Goal: Answer question/provide support

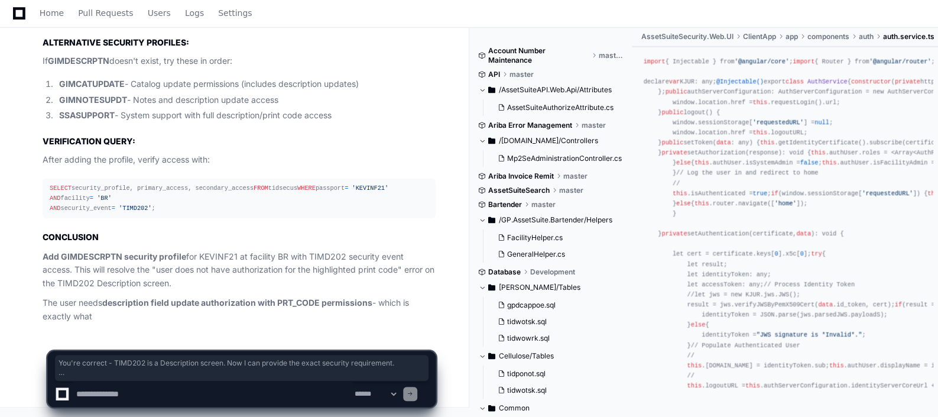
scroll to position [7847, 0]
click at [124, 401] on textarea at bounding box center [213, 394] width 278 height 26
paste textarea "**********"
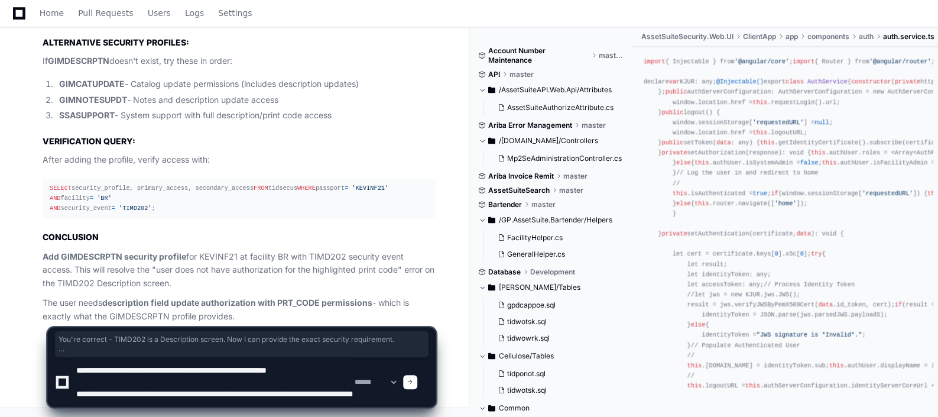
scroll to position [4, 0]
type textarea "**********"
click at [417, 382] on div at bounding box center [410, 382] width 14 height 14
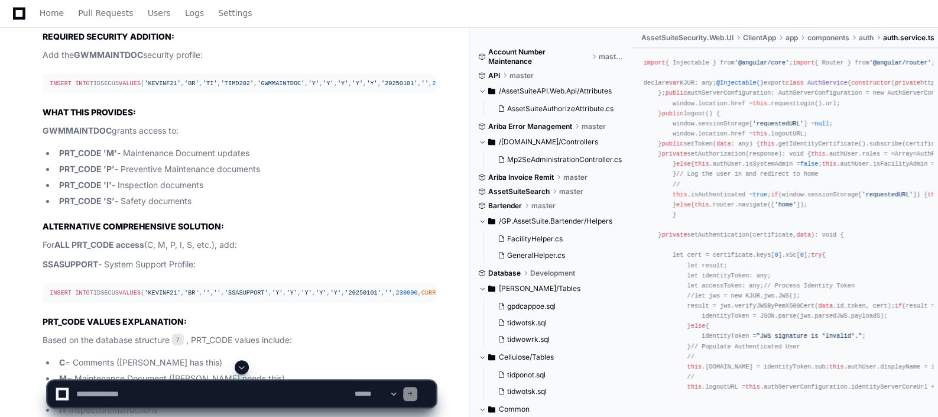
scroll to position [8360, 0]
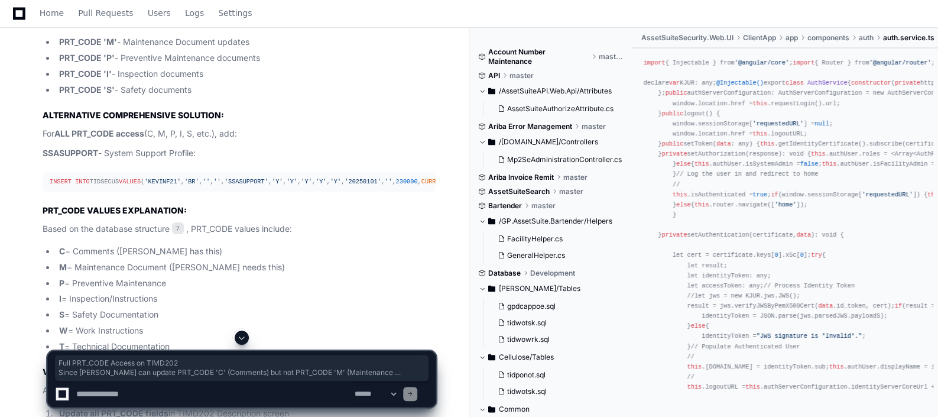
drag, startPoint x: 96, startPoint y: 172, endPoint x: 302, endPoint y: 212, distance: 209.6
click at [302, 212] on article "SOLUTION: Full PRT_CODE Access on TIMD202 Since [PERSON_NAME] can update PRT_CO…" at bounding box center [239, 209] width 393 height 694
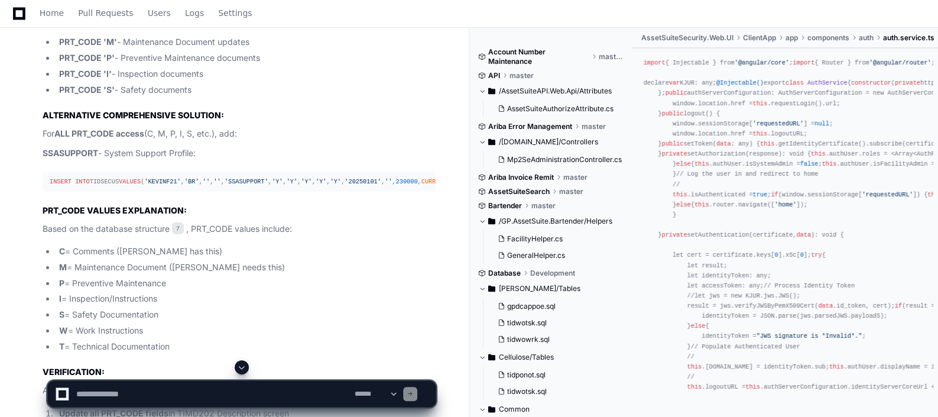
click at [156, 250] on article "SOLUTION: Full PRT_CODE Access on TIMD202 Since [PERSON_NAME] can update PRT_CO…" at bounding box center [239, 209] width 393 height 694
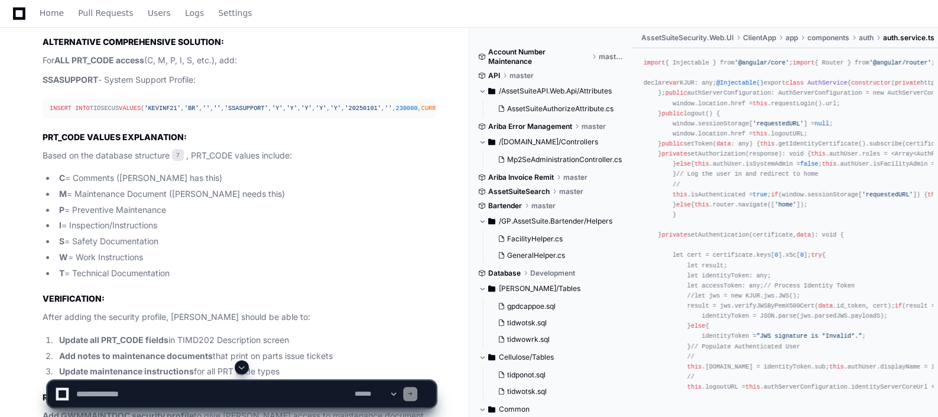
scroll to position [8434, 0]
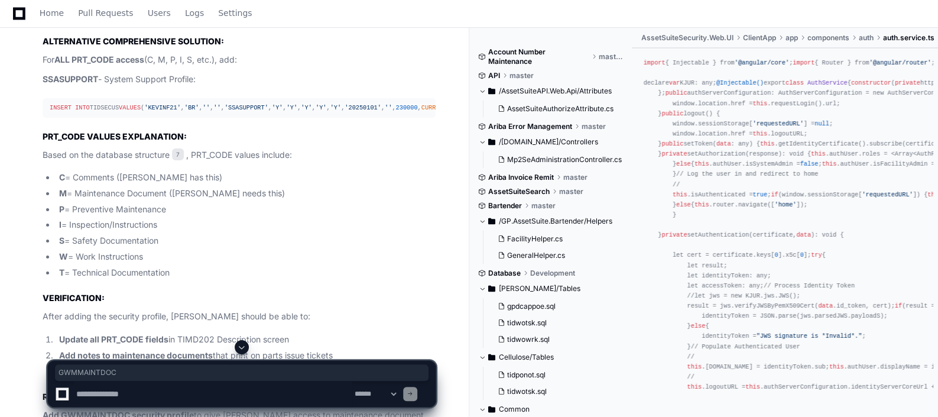
copy span "GWMMAINTDOC"
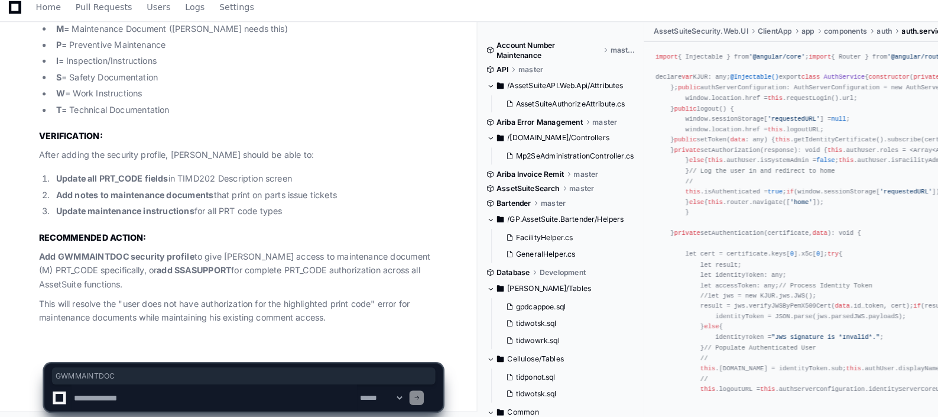
scroll to position [8912, 0]
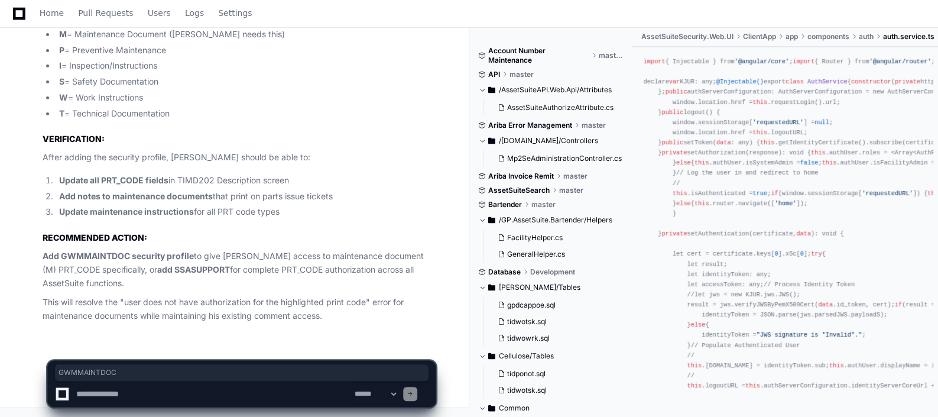
click at [100, 258] on strong "Add GWMMAINTDOC security profile" at bounding box center [118, 256] width 151 height 10
copy strong "GWMMAINTDOC"
click at [157, 387] on textarea at bounding box center [213, 394] width 278 height 26
paste textarea "**********"
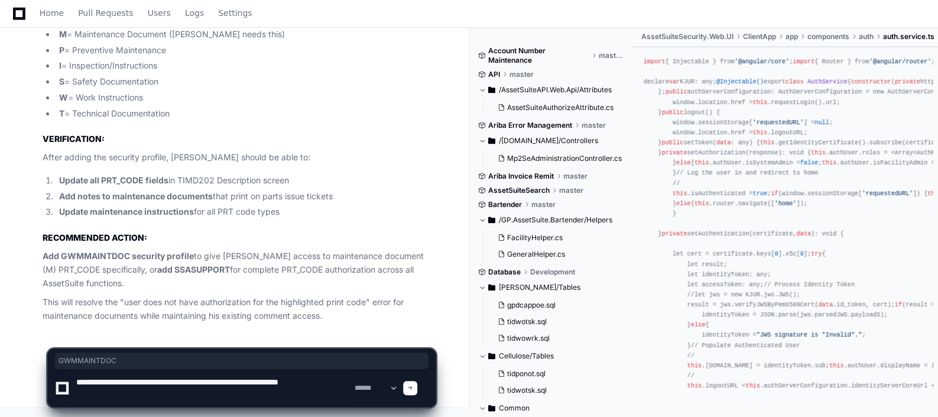
type textarea "**********"
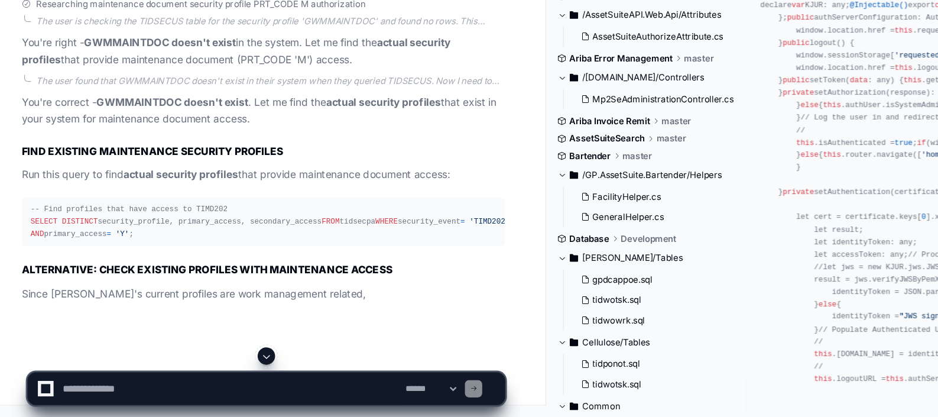
scroll to position [9323, 0]
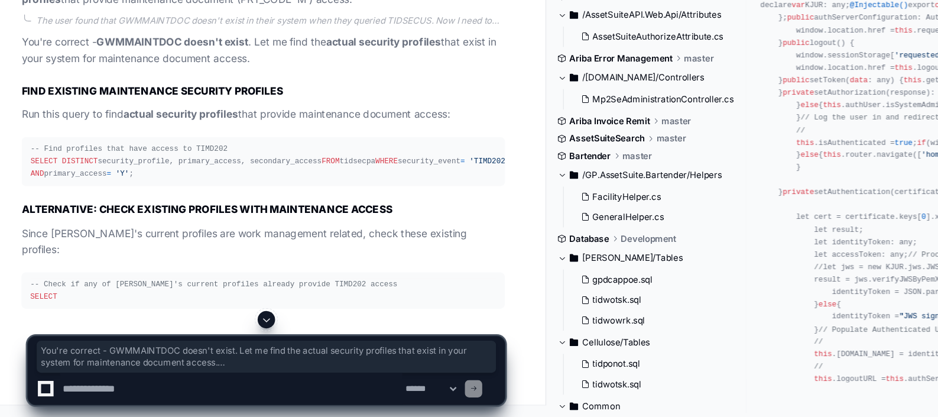
drag, startPoint x: 132, startPoint y: 296, endPoint x: 56, endPoint y: 274, distance: 78.8
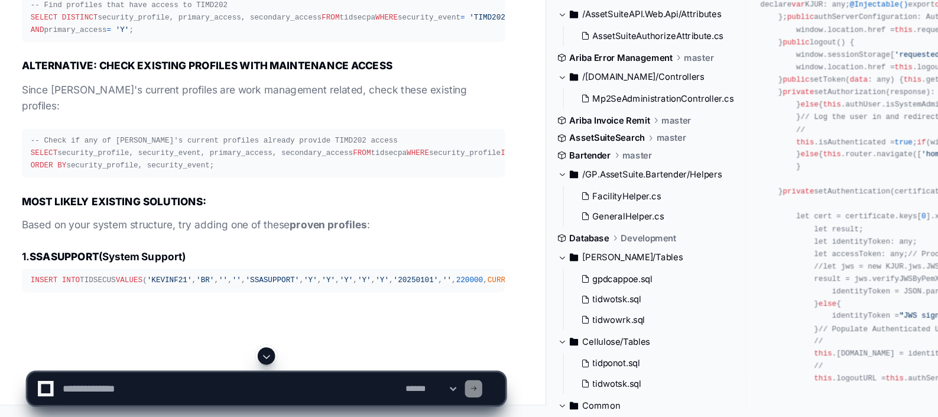
drag, startPoint x: 52, startPoint y: 266, endPoint x: 63, endPoint y: 277, distance: 15.5
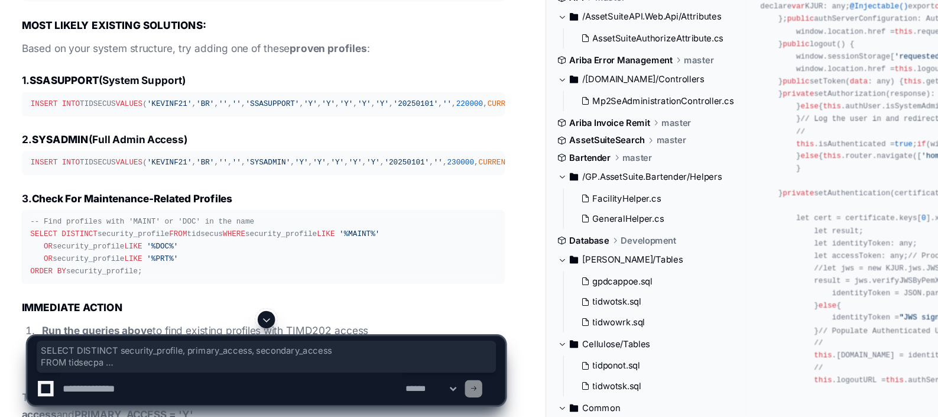
drag, startPoint x: 127, startPoint y: 296, endPoint x: 50, endPoint y: 266, distance: 81.8
click at [129, 392] on textarea at bounding box center [213, 394] width 278 height 26
paste textarea "**********"
type textarea "**********"
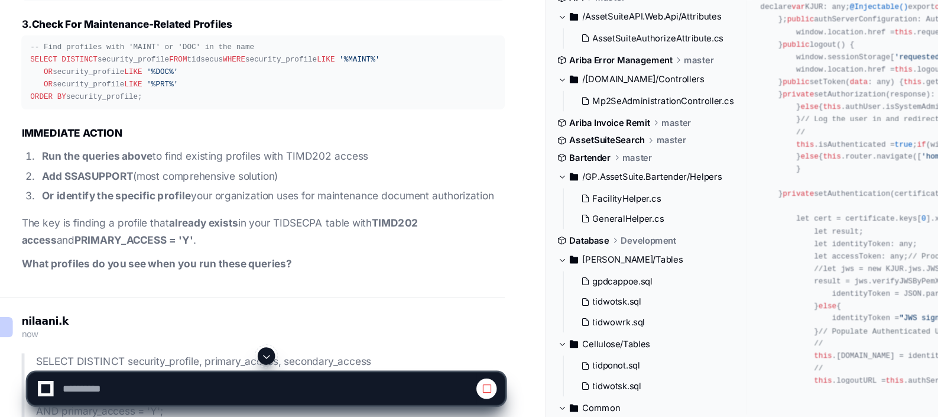
scroll to position [9497, 0]
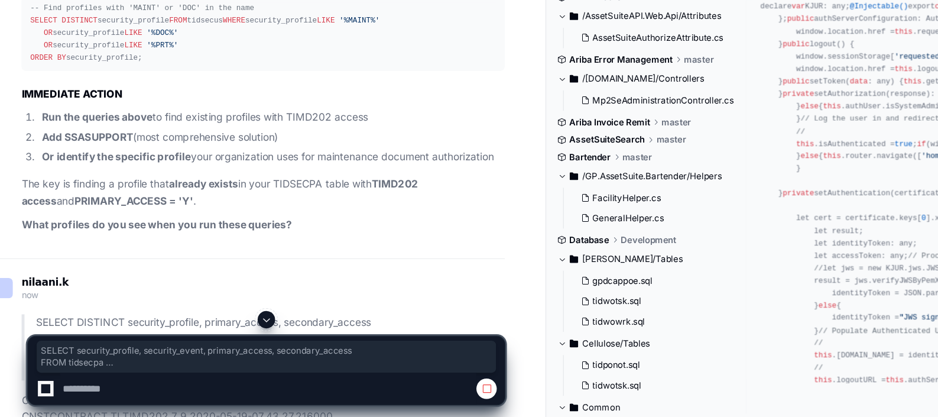
drag, startPoint x: 50, startPoint y: 211, endPoint x: 180, endPoint y: 284, distance: 149.0
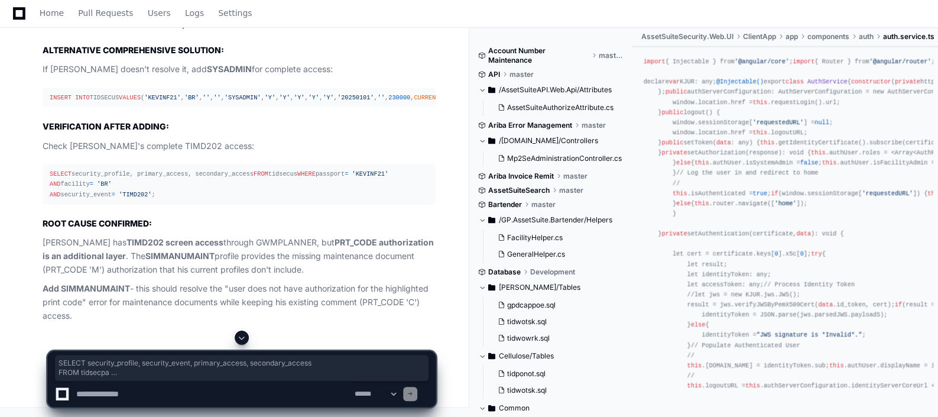
scroll to position [10555, 0]
drag, startPoint x: 118, startPoint y: 148, endPoint x: 323, endPoint y: 213, distance: 215.2
click at [323, 213] on article "Perfect! Now I can see the actual security profiles that have TIMD202 access. H…" at bounding box center [239, 40] width 393 height 566
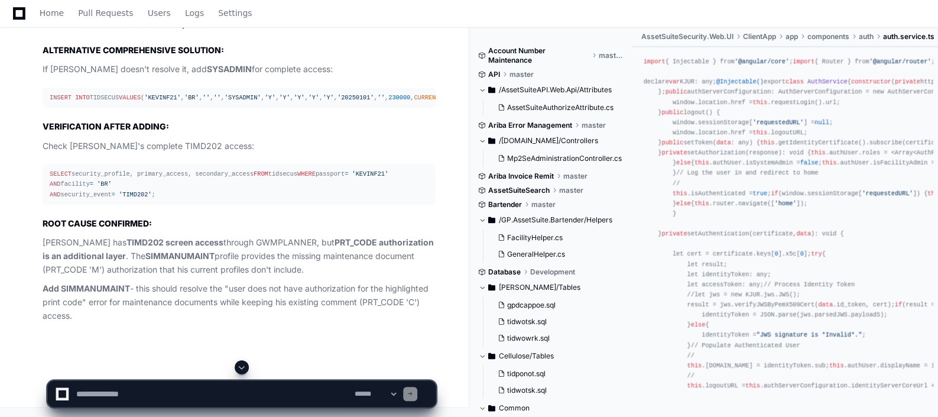
click at [167, 252] on strong "SIMMANUMAINT" at bounding box center [179, 256] width 69 height 10
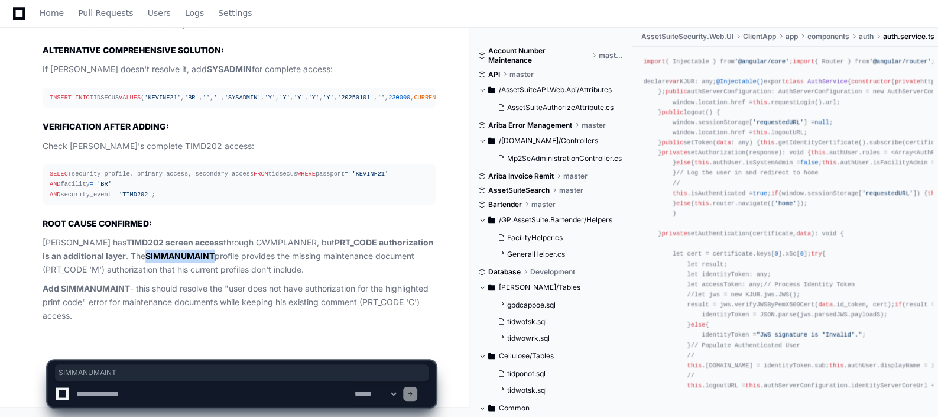
click at [167, 252] on strong "SIMMANUMAINT" at bounding box center [179, 256] width 69 height 10
drag, startPoint x: 215, startPoint y: 256, endPoint x: 240, endPoint y: 257, distance: 25.4
click at [240, 257] on p "[PERSON_NAME] has TIMD202 screen access through GWMPLANNER, but PRT_CODE author…" at bounding box center [239, 256] width 393 height 40
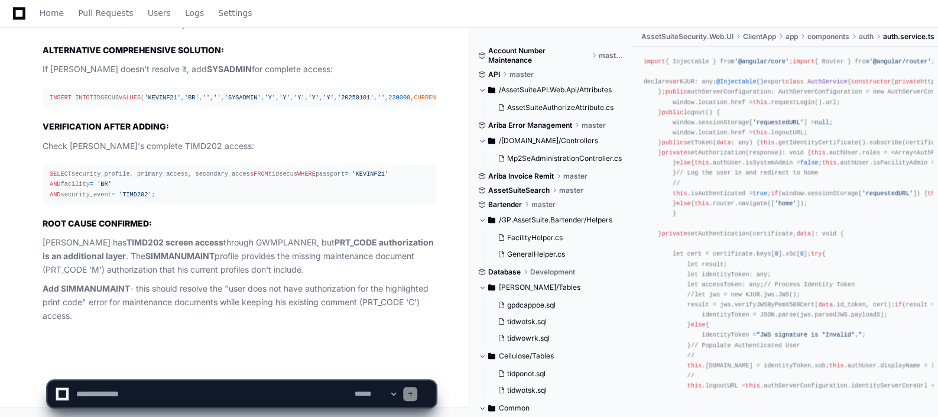
click at [84, 287] on strong "Add SIMMANUMAINT" at bounding box center [86, 288] width 87 height 10
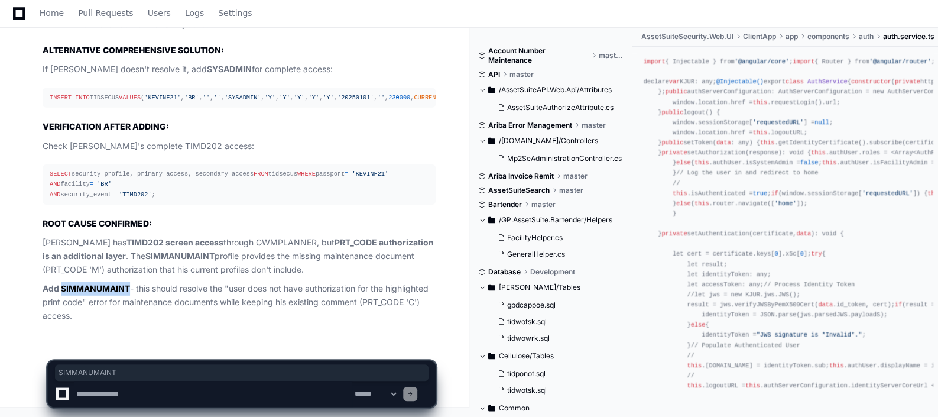
click at [84, 287] on strong "Add SIMMANUMAINT" at bounding box center [86, 288] width 87 height 10
copy strong "SIMMANUMAINT"
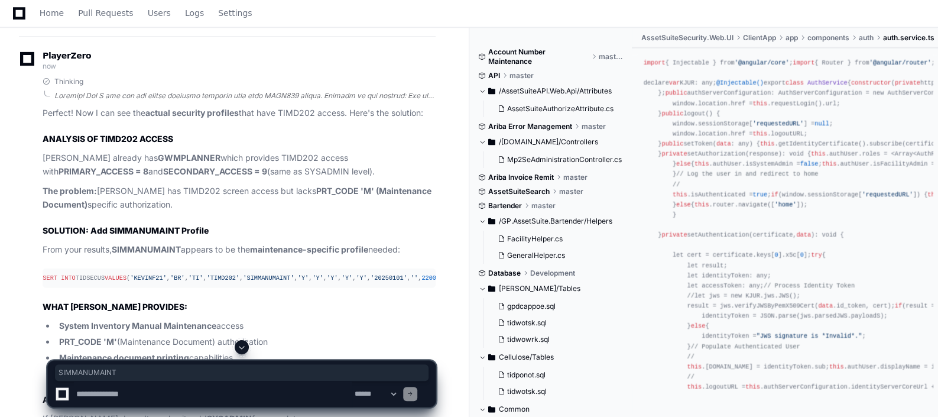
scroll to position [10253, 0]
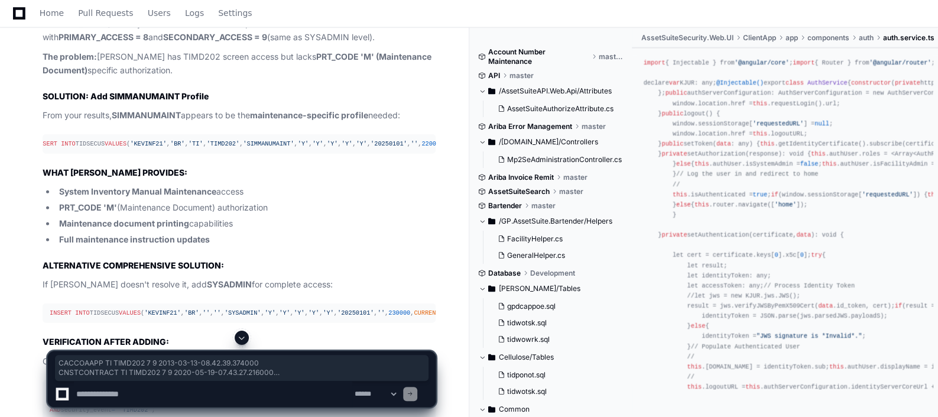
drag, startPoint x: 269, startPoint y: 299, endPoint x: 41, endPoint y: 70, distance: 323.1
copy p "CACCOAAPP TI TIMD202 7 9 2013-03-13-08.42.39.374000 CNSTCONTRACT TI TIMD202 7 9…"
click at [147, 400] on textarea at bounding box center [213, 394] width 278 height 26
click at [213, 393] on textarea at bounding box center [213, 394] width 278 height 26
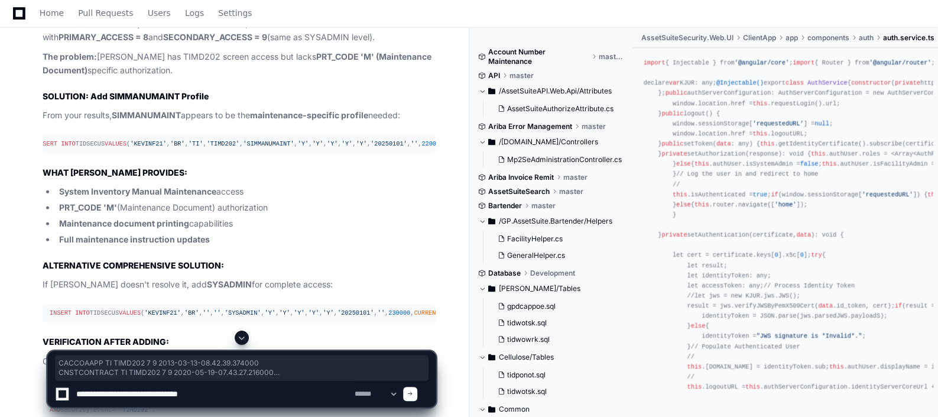
paste textarea "**********"
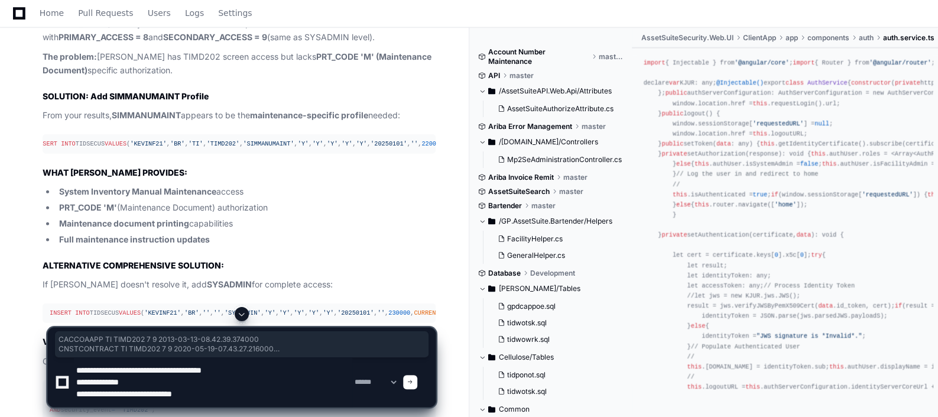
click at [229, 393] on textarea at bounding box center [213, 382] width 278 height 50
paste textarea "**********"
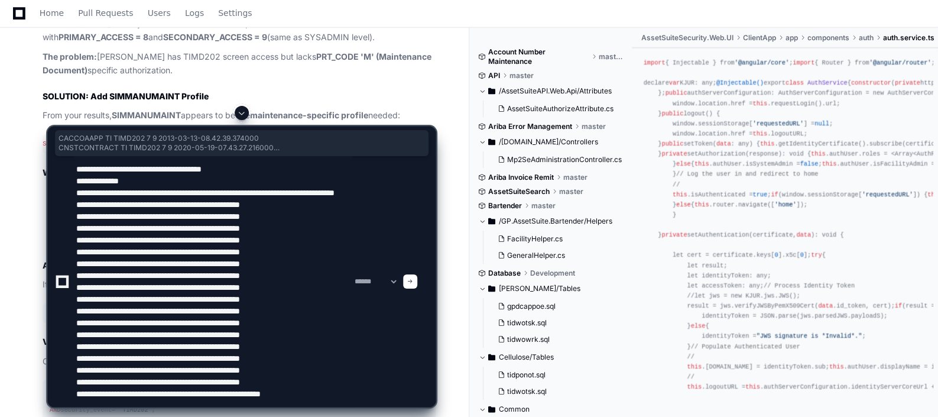
scroll to position [15, 0]
click at [215, 401] on textarea at bounding box center [213, 281] width 278 height 251
paste textarea "**********"
type textarea "**********"
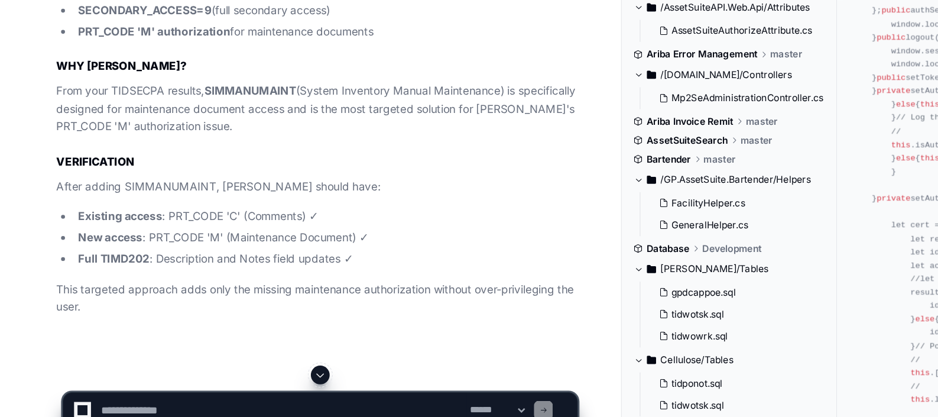
scroll to position [12216, 0]
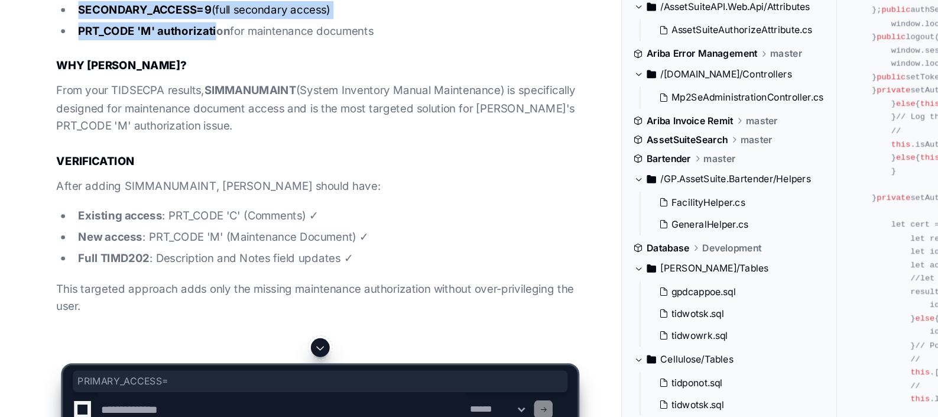
drag, startPoint x: 60, startPoint y: 244, endPoint x: 166, endPoint y: 278, distance: 110.7
click at [166, 115] on ul "PRIMARY_ACCESS=8 (same level as GWMPLANNER) SECONDARY_ACCESS=9 (full secondary …" at bounding box center [239, 92] width 393 height 45
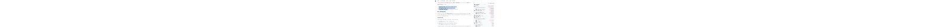
scroll to position [12344, 0]
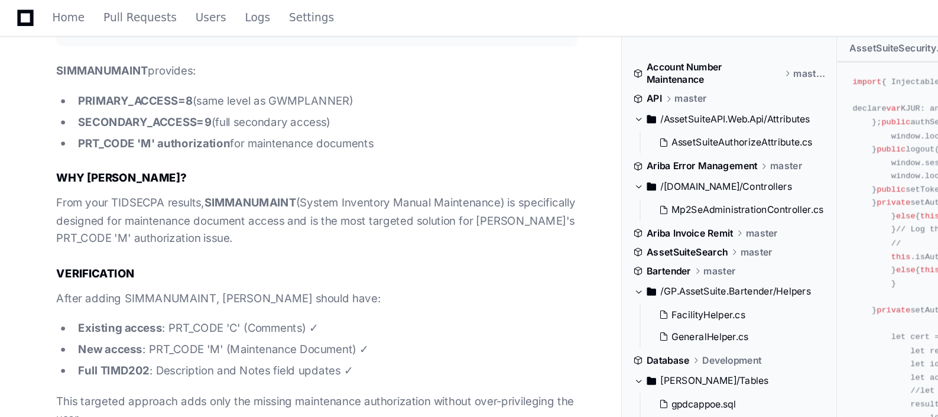
click at [187, 158] on strong "SIMMANUMAINT" at bounding box center [188, 153] width 69 height 10
copy strong "SIMMANUMAINT"
click at [187, 158] on strong "SIMMANUMAINT" at bounding box center [188, 153] width 69 height 10
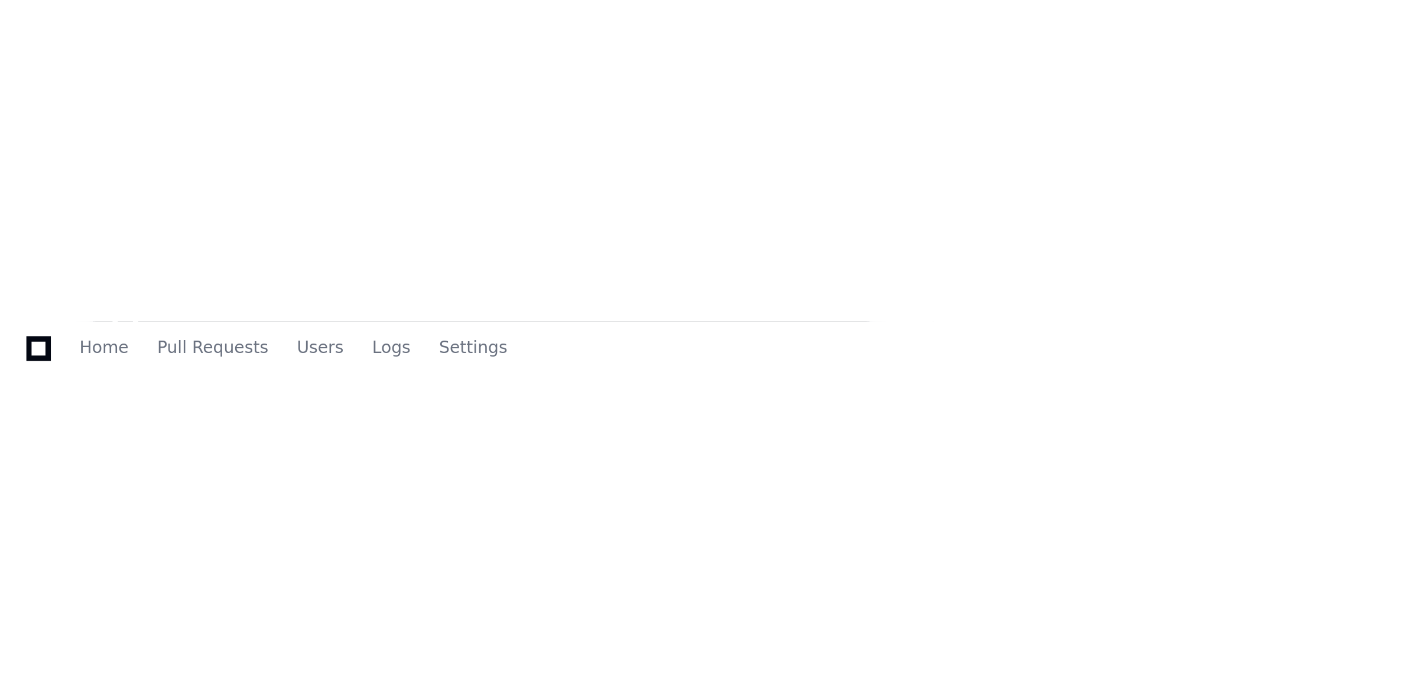
scroll to position [11608, 0]
